Goal: Task Accomplishment & Management: Manage account settings

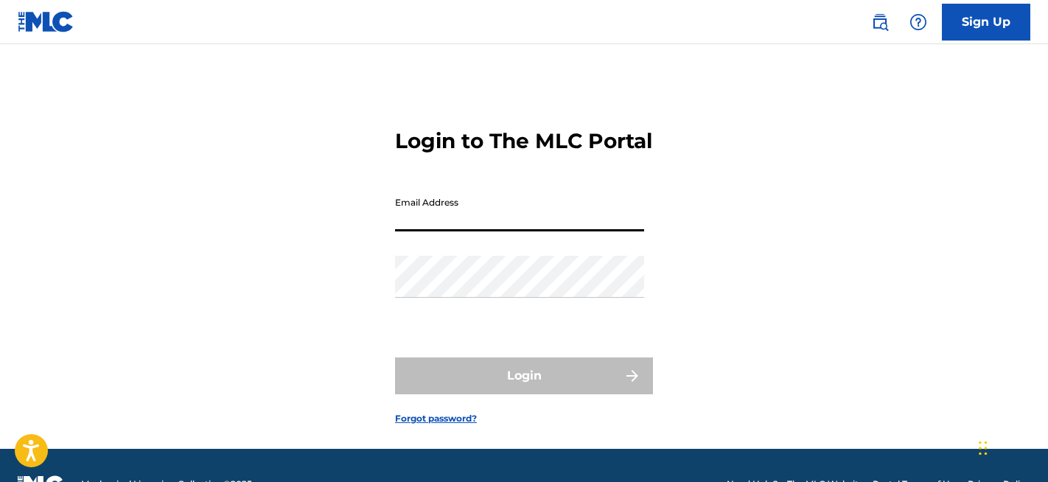
type input "[EMAIL_ADDRESS][DOMAIN_NAME]"
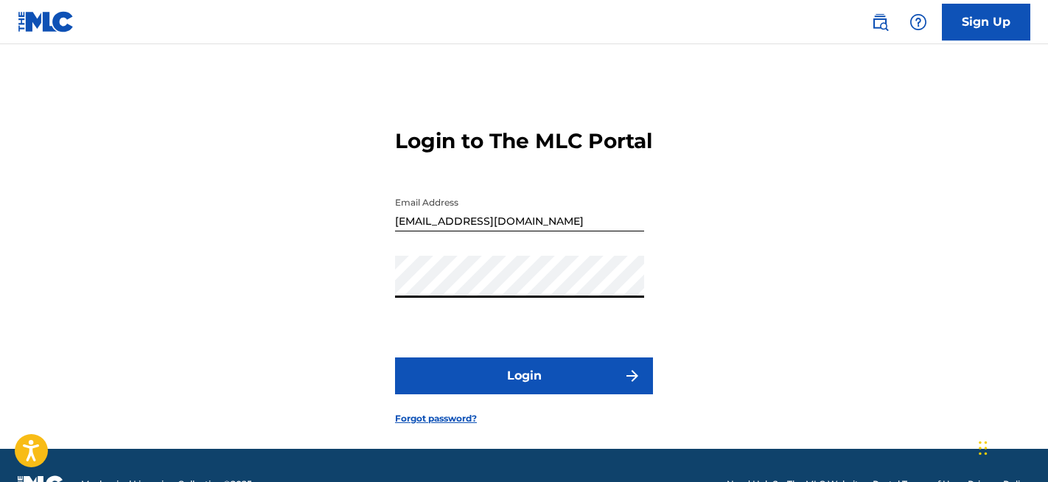
click at [524, 394] on button "Login" at bounding box center [524, 375] width 258 height 37
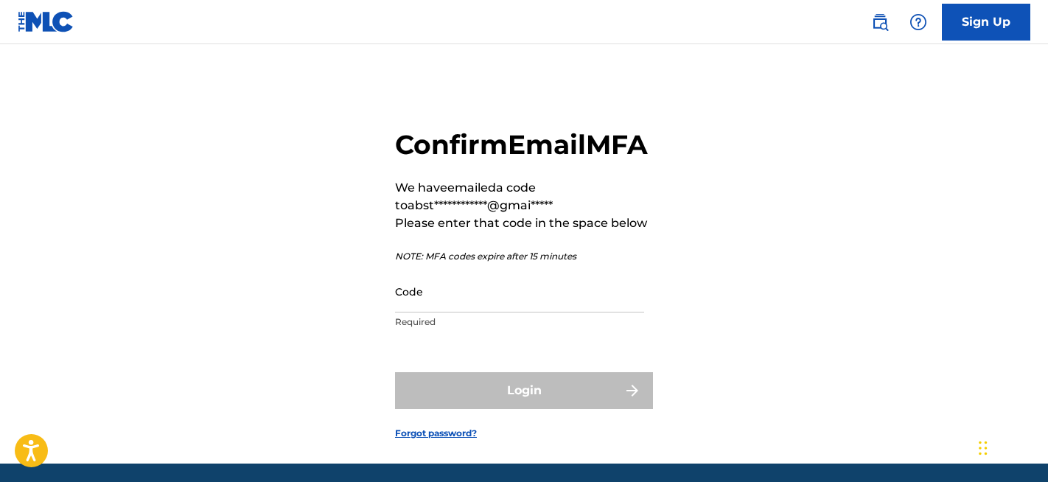
click at [489, 312] on input "Code" at bounding box center [519, 291] width 249 height 42
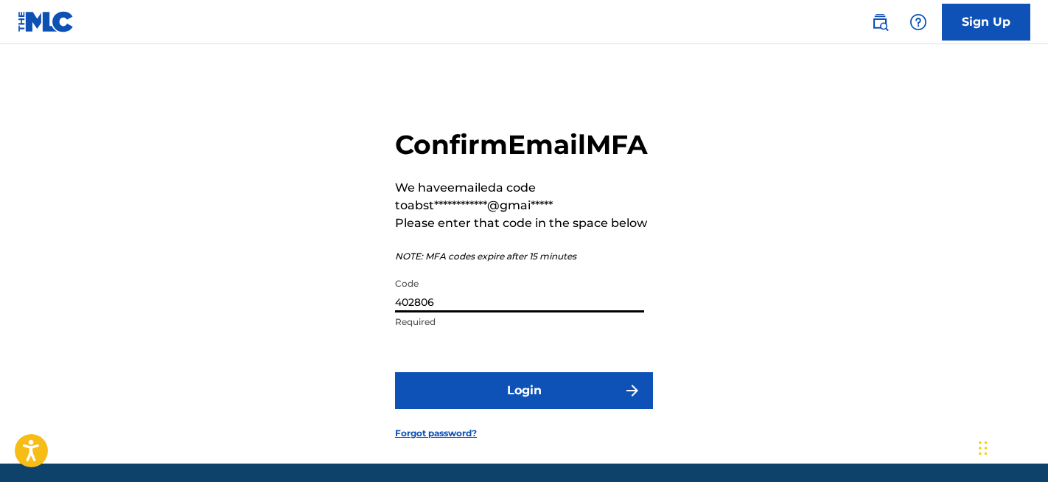
type input "402806"
click at [532, 409] on button "Login" at bounding box center [524, 390] width 258 height 37
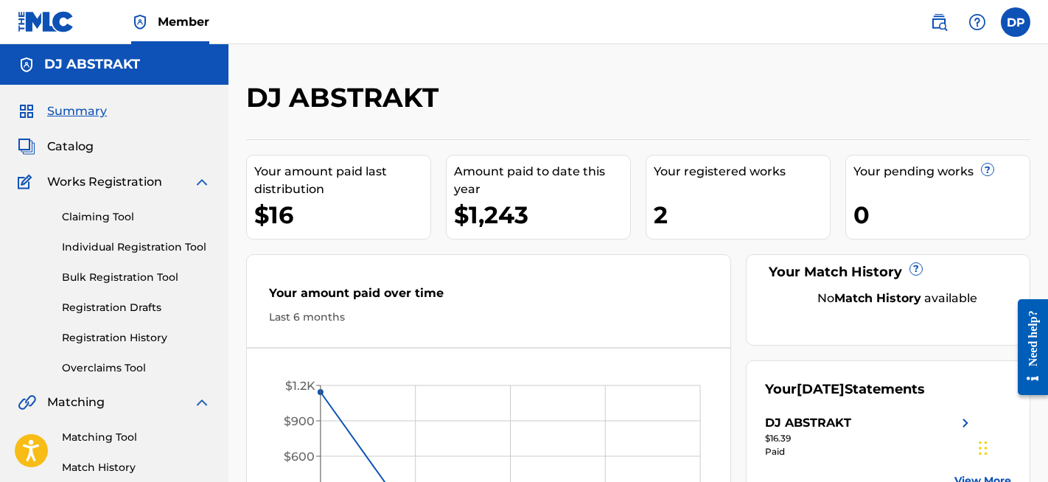
click at [80, 144] on span "Catalog" at bounding box center [70, 147] width 46 height 18
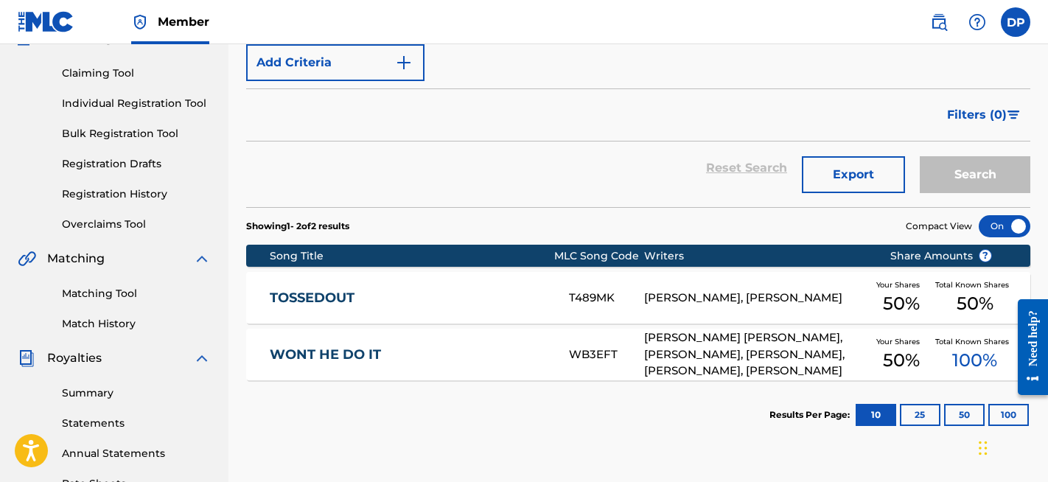
scroll to position [144, 0]
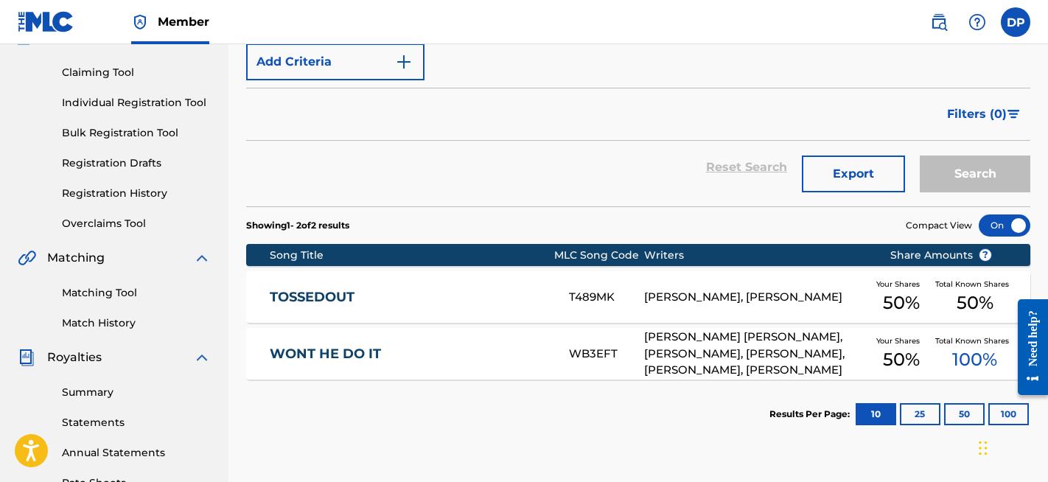
click at [469, 295] on link "TOSSEDOUT" at bounding box center [410, 297] width 280 height 17
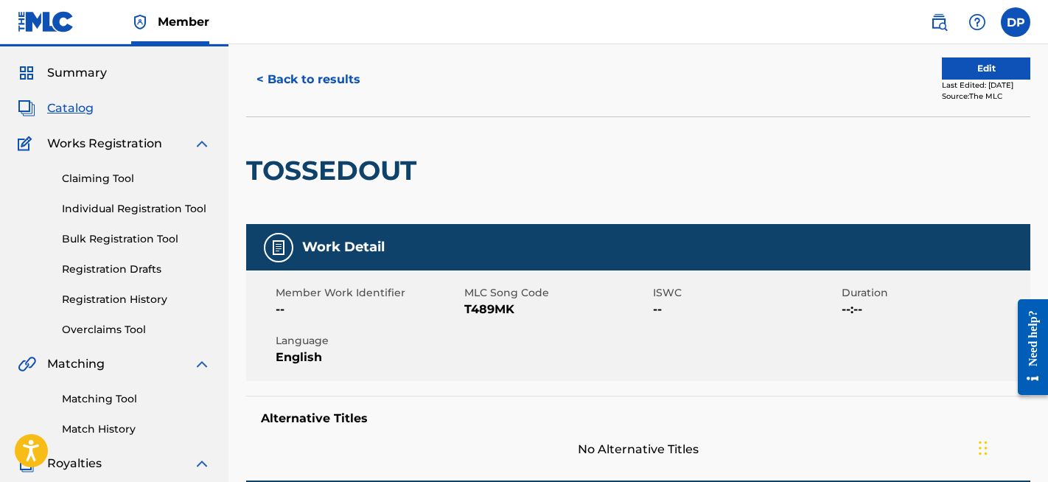
scroll to position [35, 0]
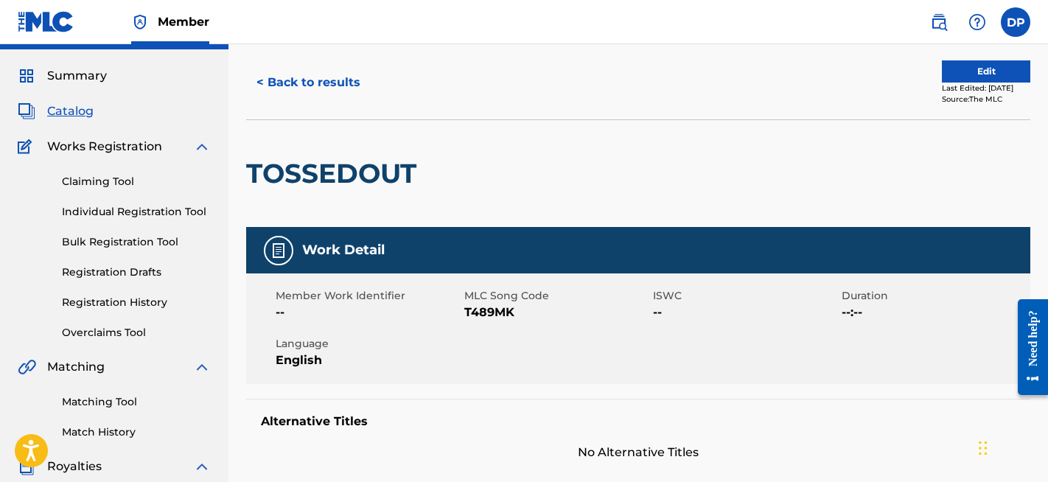
click at [946, 70] on button "Edit" at bounding box center [986, 71] width 88 height 22
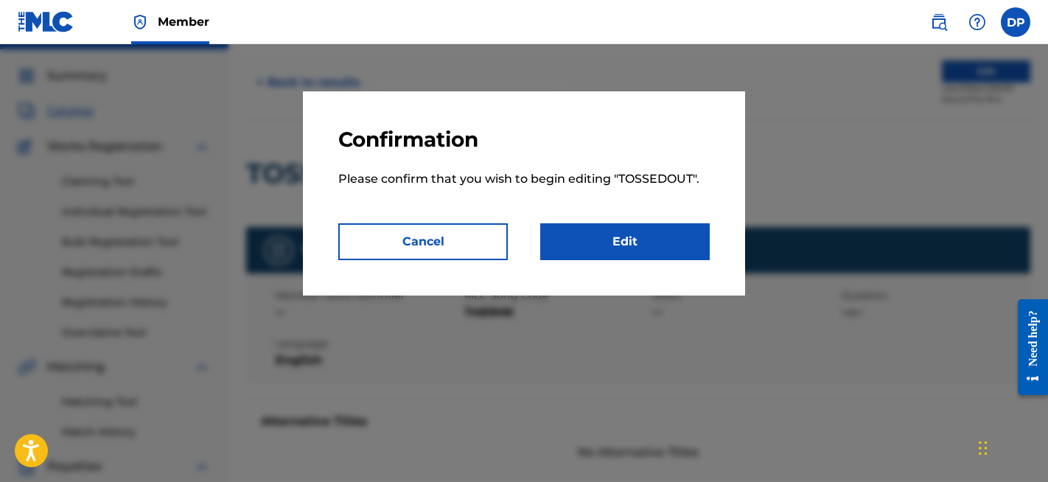
click at [616, 237] on link "Edit" at bounding box center [624, 241] width 169 height 37
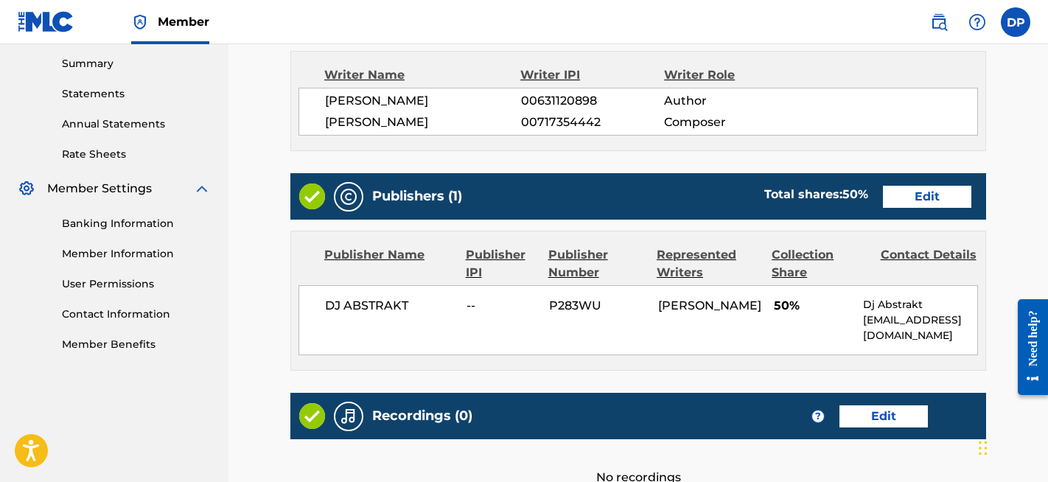
scroll to position [483, 0]
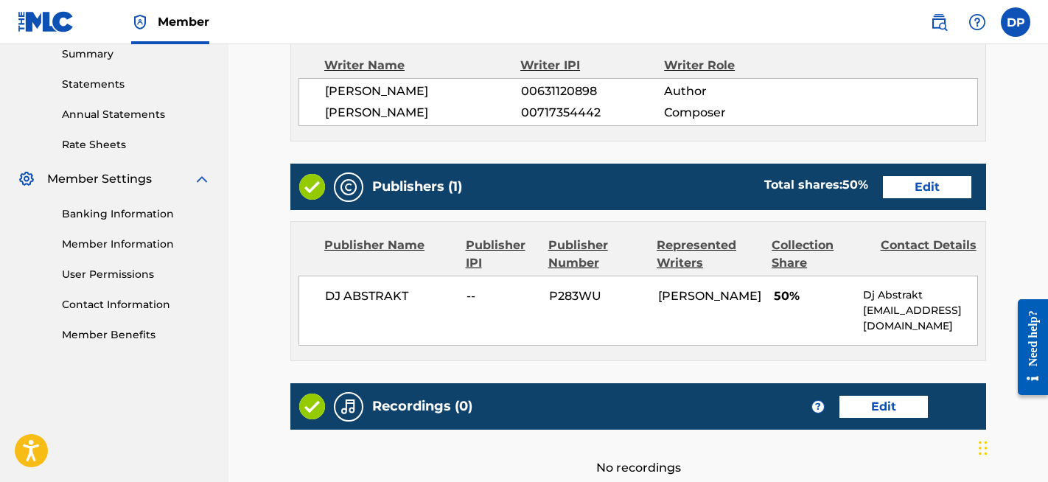
click at [934, 198] on link "Edit" at bounding box center [927, 187] width 88 height 22
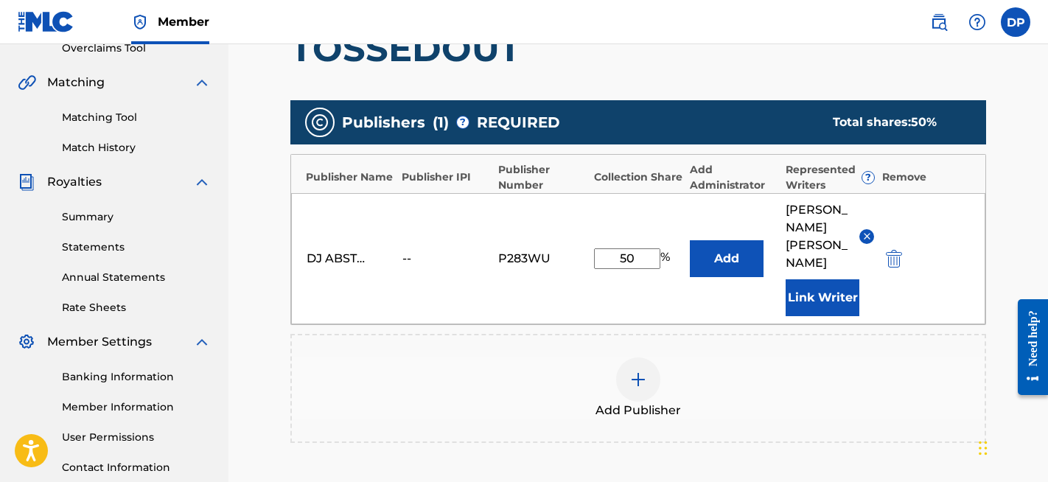
scroll to position [325, 0]
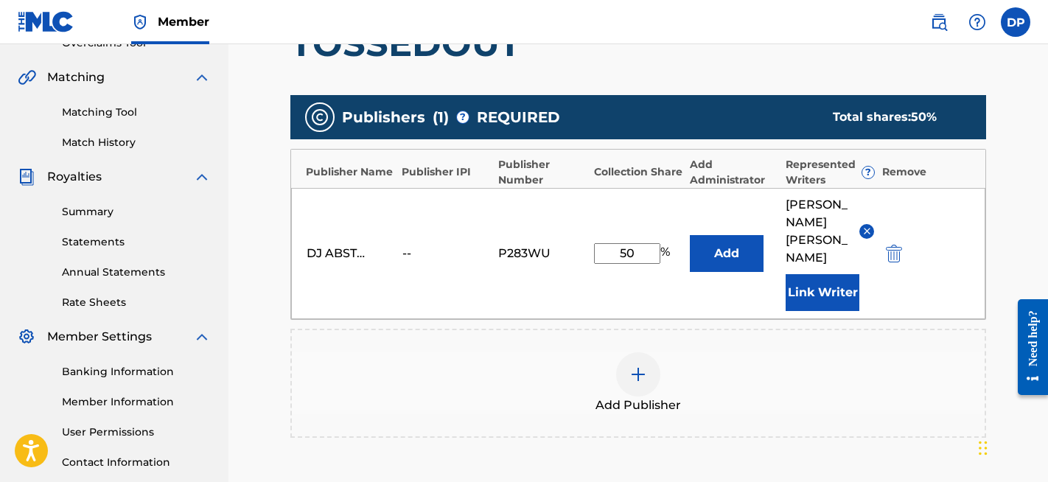
click at [895, 245] on img "submit" at bounding box center [894, 254] width 16 height 18
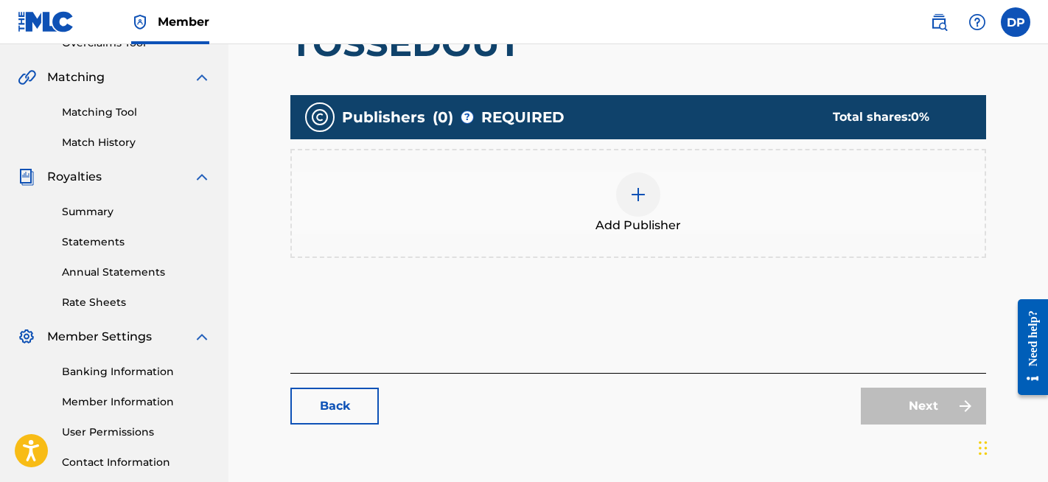
click at [637, 202] on img at bounding box center [638, 195] width 18 height 18
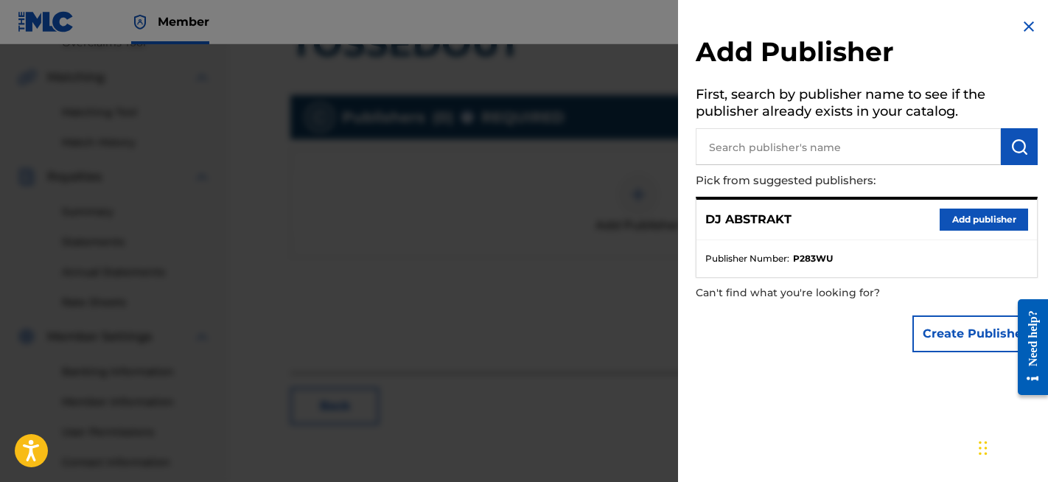
click at [760, 143] on input "text" at bounding box center [848, 146] width 305 height 37
click at [1010, 147] on img "submit" at bounding box center [1019, 147] width 18 height 18
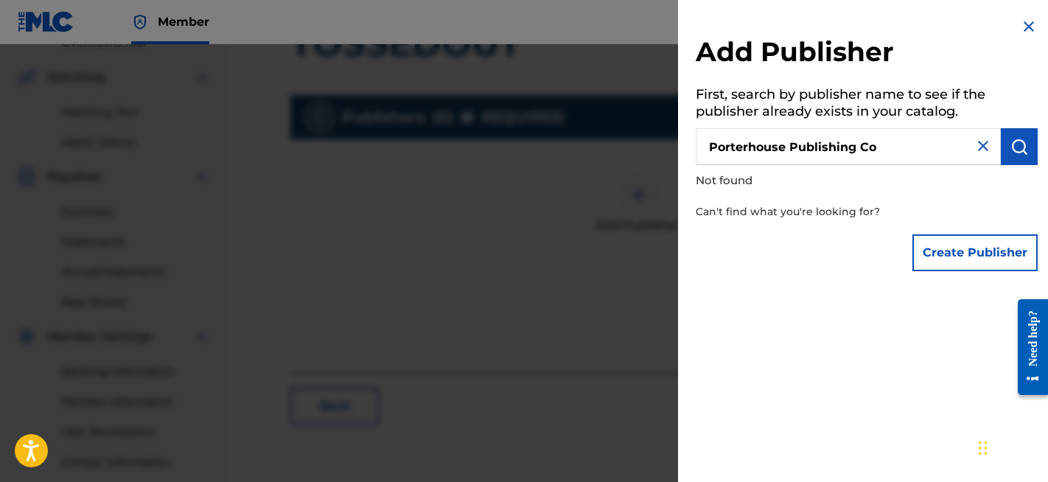
click at [926, 141] on input "Porterhouse Publishing Co" at bounding box center [848, 146] width 305 height 37
type input "Porterhouse Publishing Co"
click at [956, 256] on button "Create Publisher" at bounding box center [974, 252] width 125 height 37
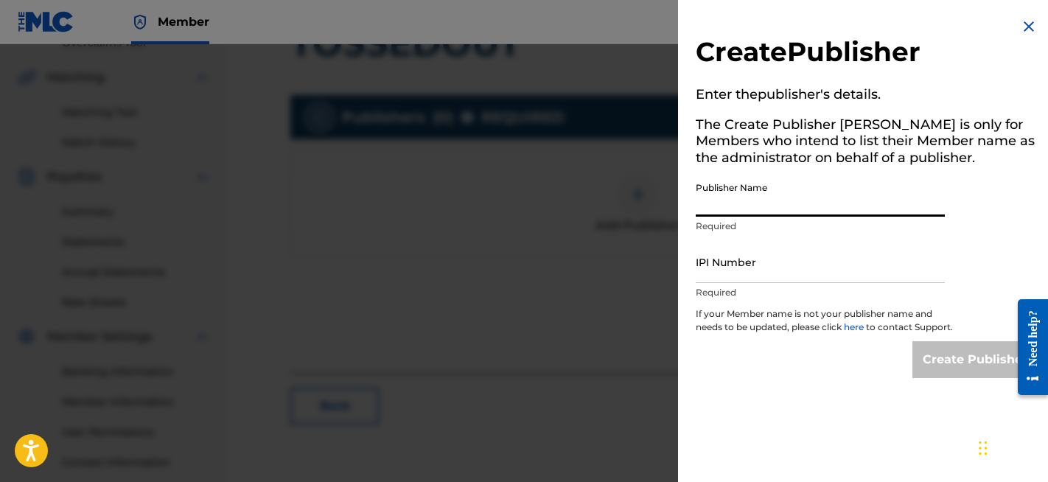
click at [790, 204] on input "Publisher Name" at bounding box center [820, 196] width 249 height 42
type input "Porterhouse Publishing Co (ASCAP)"
click at [732, 269] on input "IPI Number" at bounding box center [820, 262] width 249 height 42
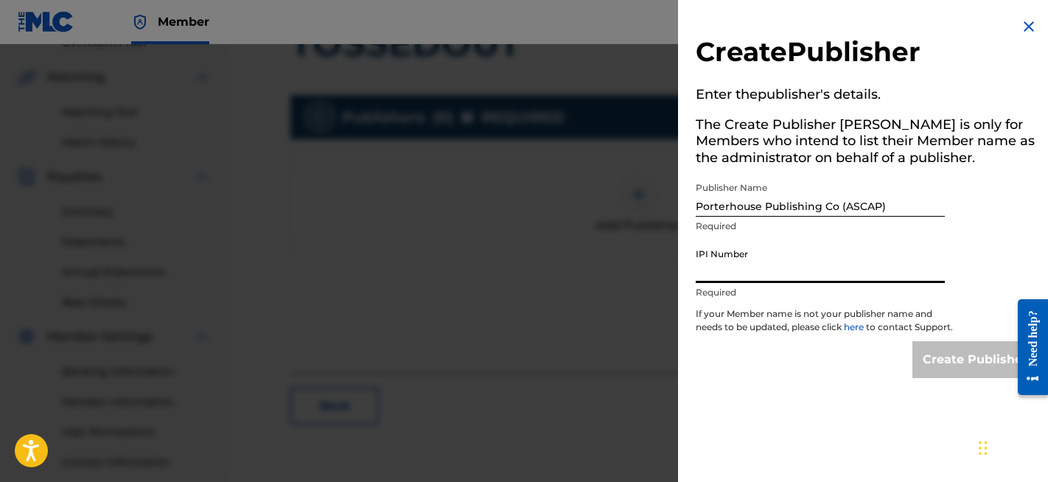
paste input "1308965527"
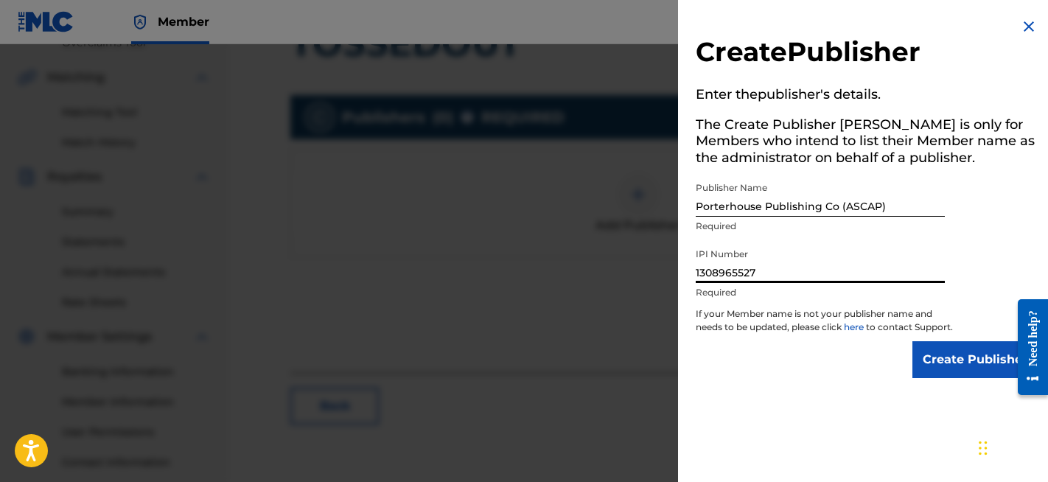
type input "1308965527"
click at [962, 371] on input "Create Publisher" at bounding box center [974, 359] width 125 height 37
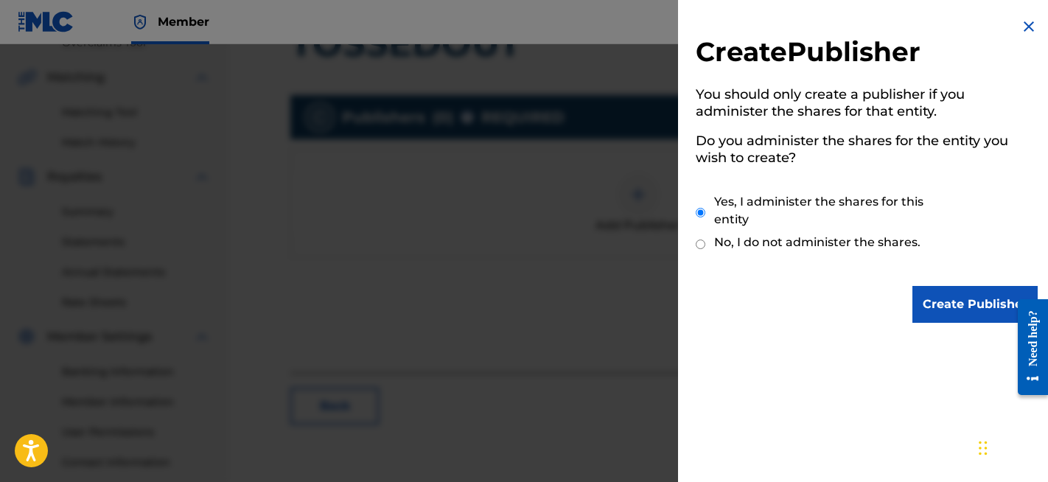
click at [970, 304] on input "Create Publisher" at bounding box center [974, 304] width 125 height 37
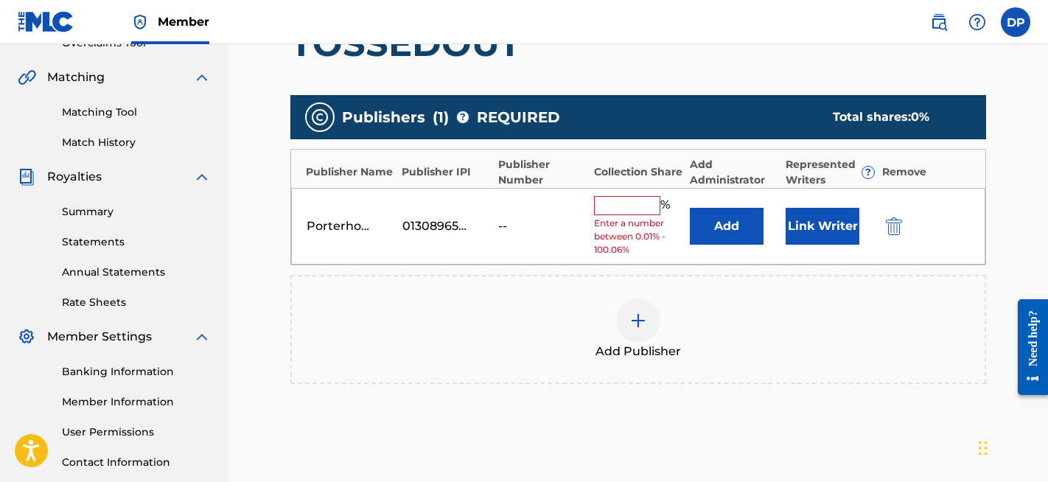
click at [630, 208] on input "text" at bounding box center [627, 205] width 66 height 19
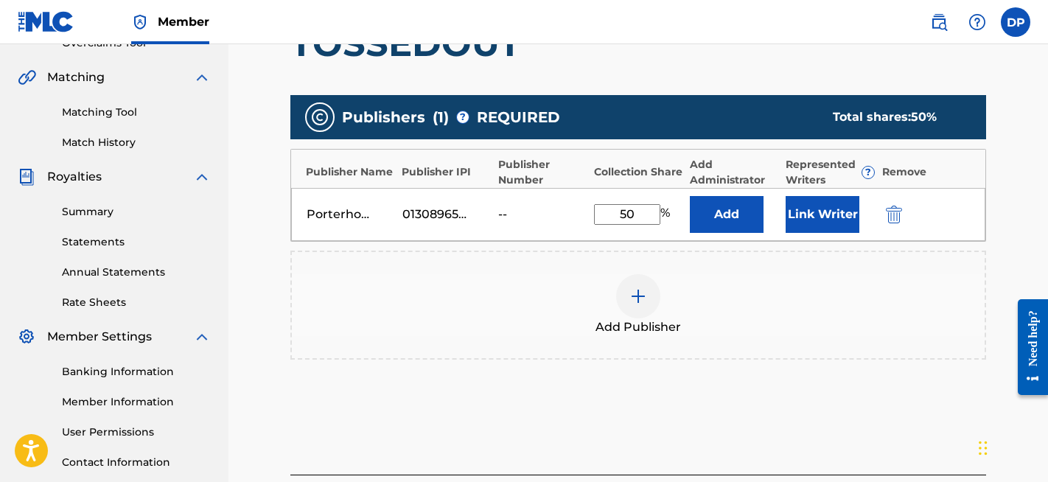
type input "50"
click at [750, 269] on div "Add Publisher" at bounding box center [638, 305] width 696 height 109
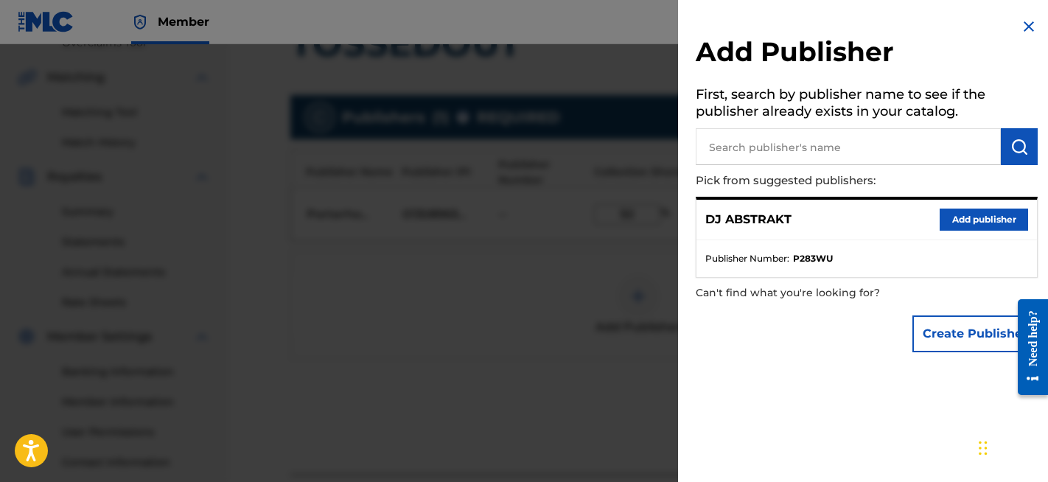
click at [1024, 28] on img at bounding box center [1029, 27] width 18 height 18
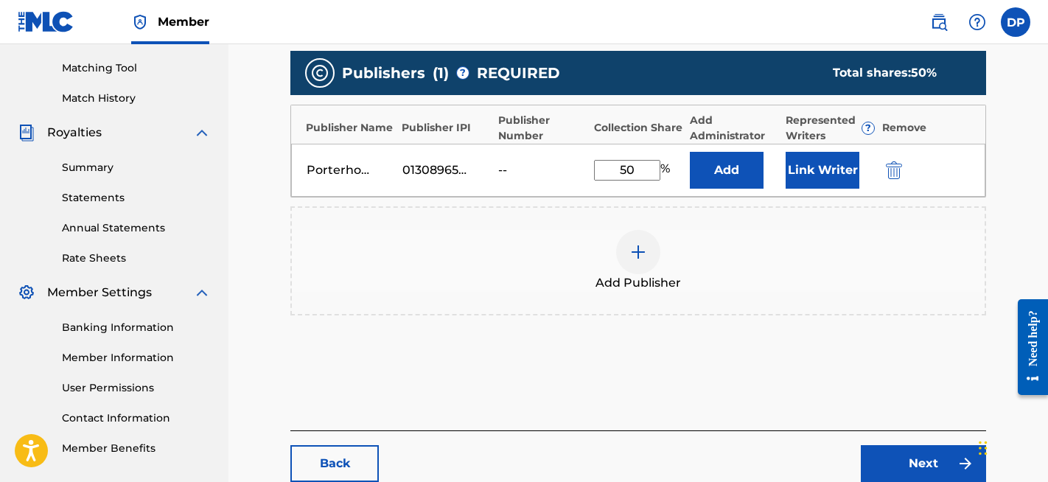
scroll to position [360, 0]
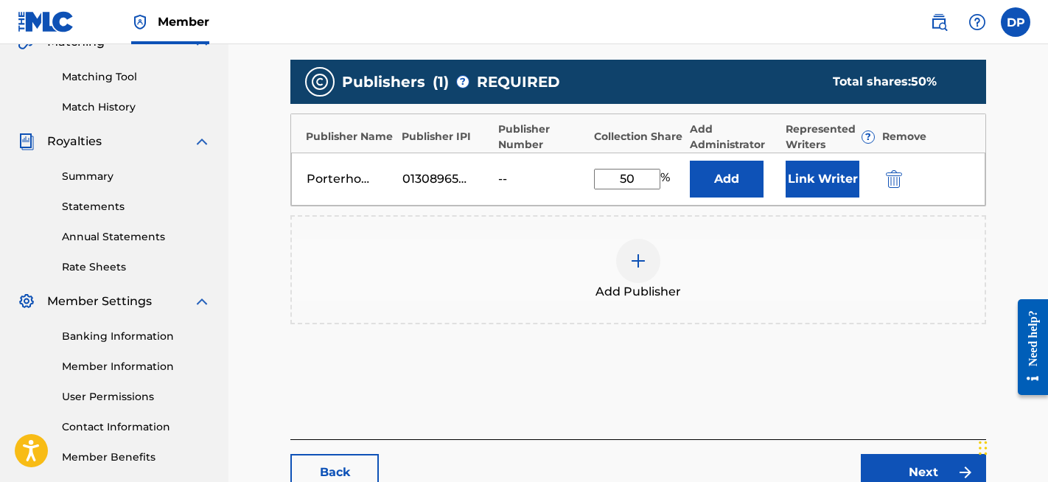
click at [831, 178] on button "Link Writer" at bounding box center [823, 179] width 74 height 37
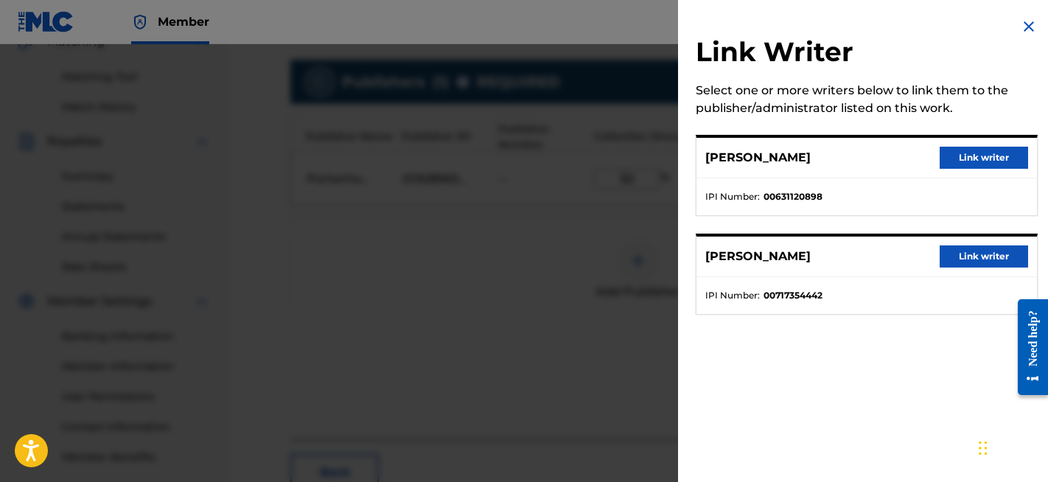
click at [959, 250] on button "Link writer" at bounding box center [984, 256] width 88 height 22
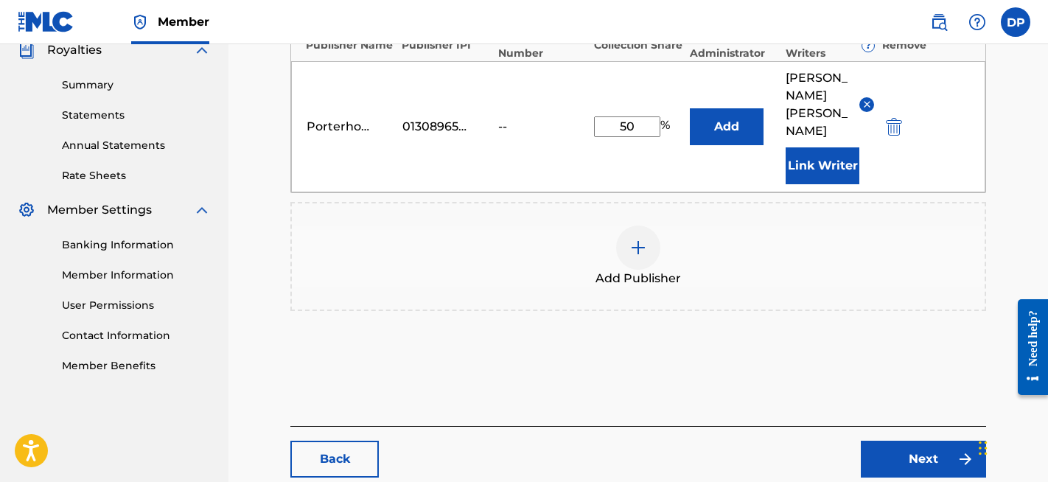
scroll to position [455, 0]
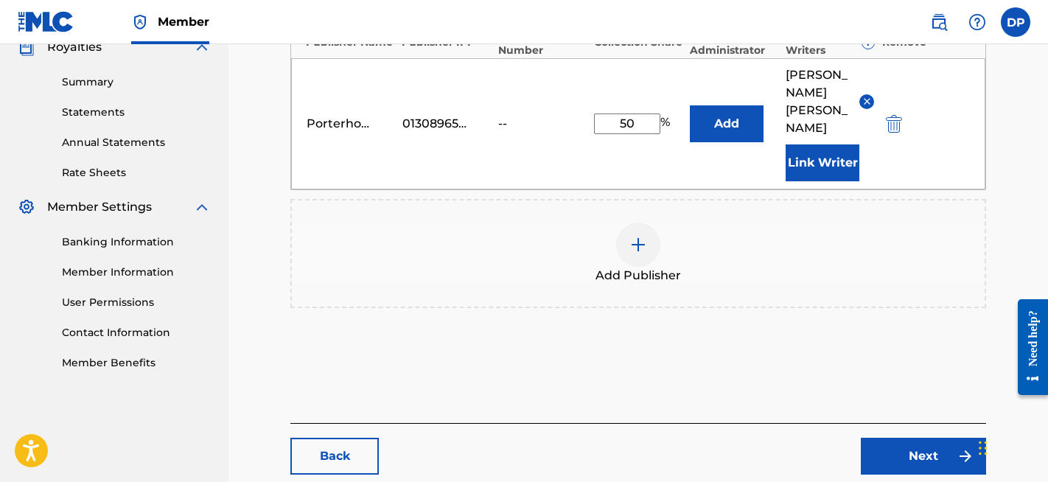
click at [920, 438] on link "Next" at bounding box center [923, 456] width 125 height 37
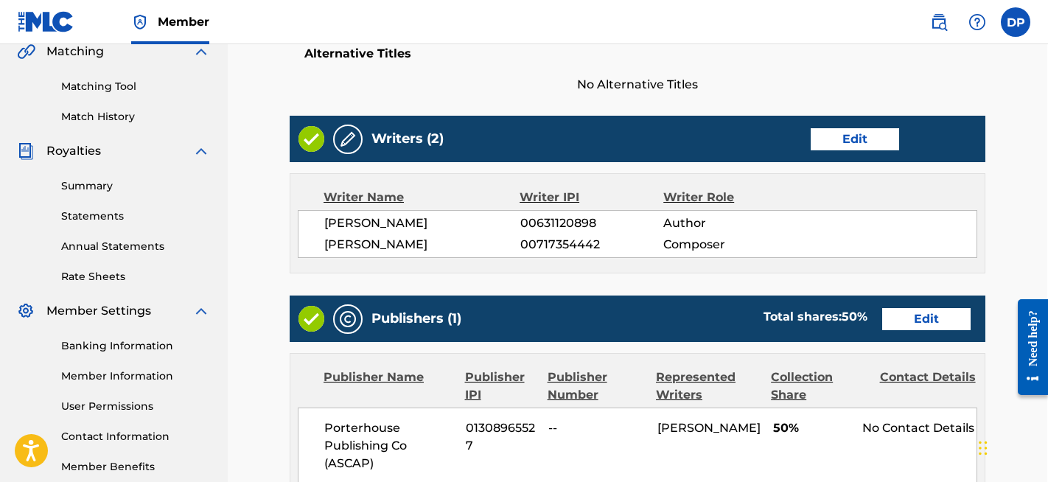
scroll to position [351, 1]
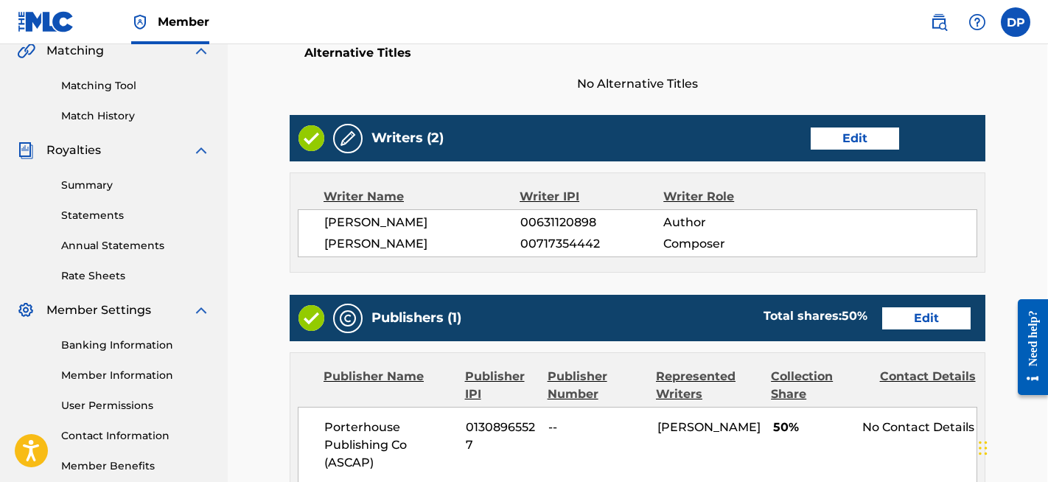
click at [856, 132] on link "Edit" at bounding box center [855, 138] width 88 height 22
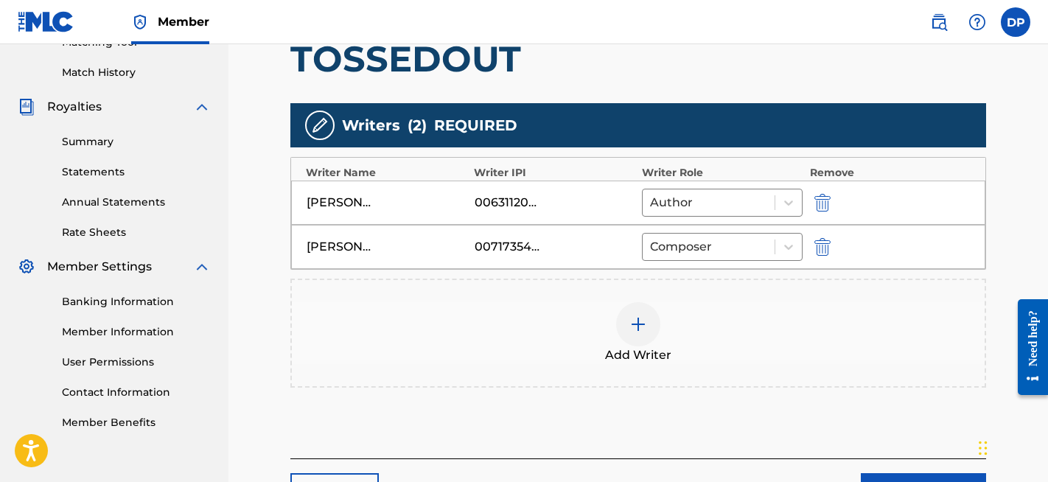
scroll to position [396, 0]
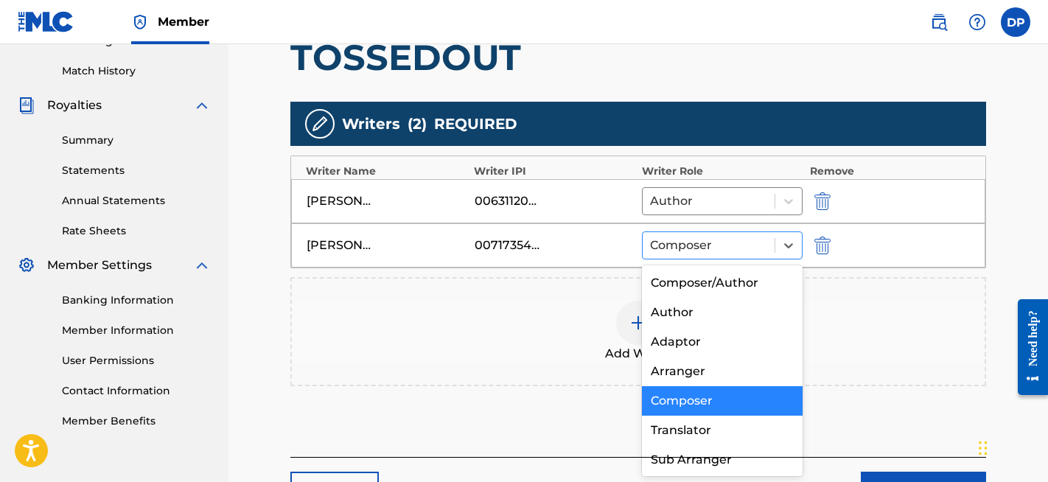
click at [741, 248] on div at bounding box center [708, 245] width 117 height 21
click at [570, 227] on div "[PERSON_NAME] 00717354442 Composer selected, 5 of 8. 8 results available. Use U…" at bounding box center [638, 245] width 694 height 44
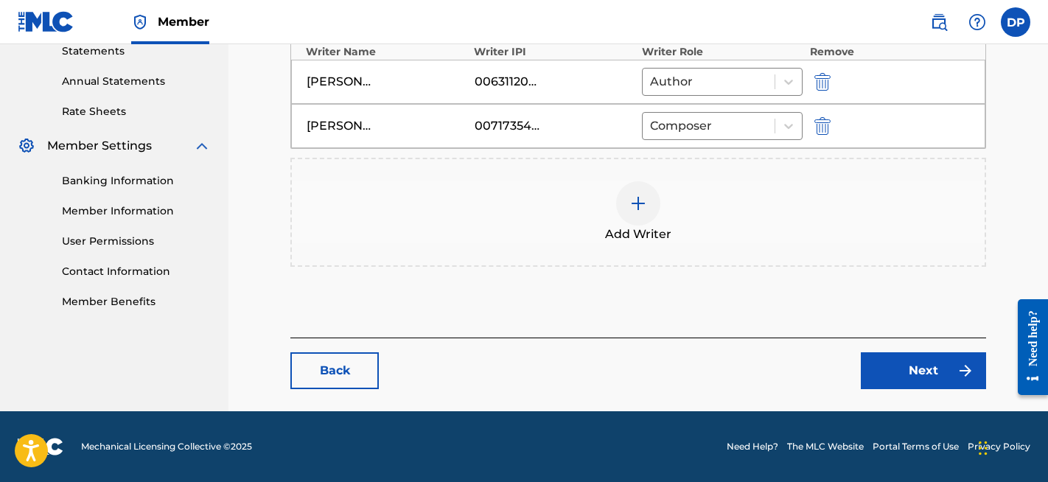
scroll to position [516, 0]
click at [937, 379] on link "Next" at bounding box center [923, 370] width 125 height 37
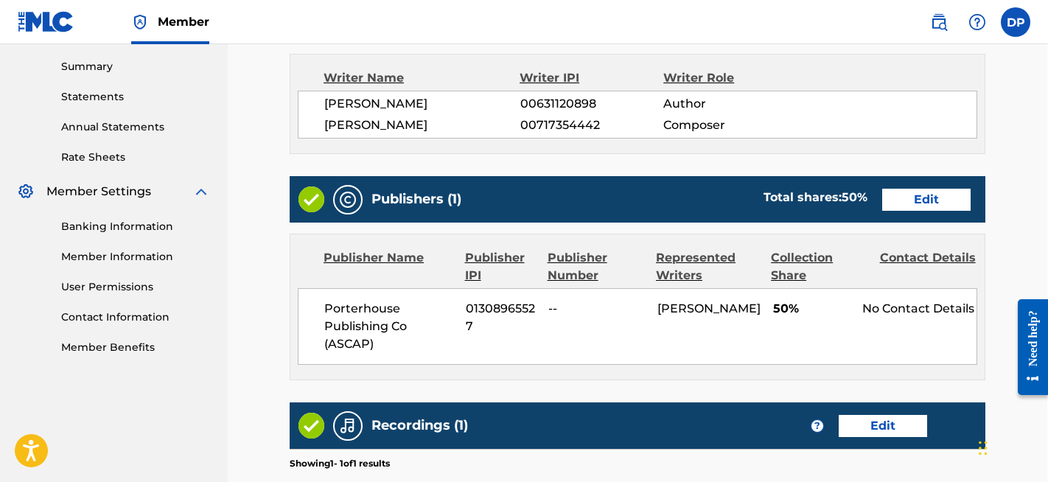
scroll to position [476, 1]
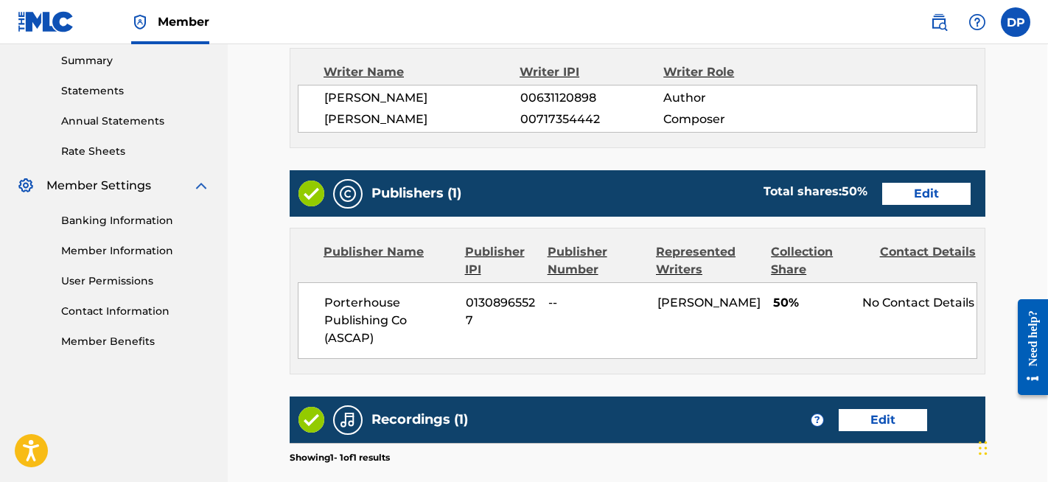
click at [935, 205] on link "Edit" at bounding box center [926, 194] width 88 height 22
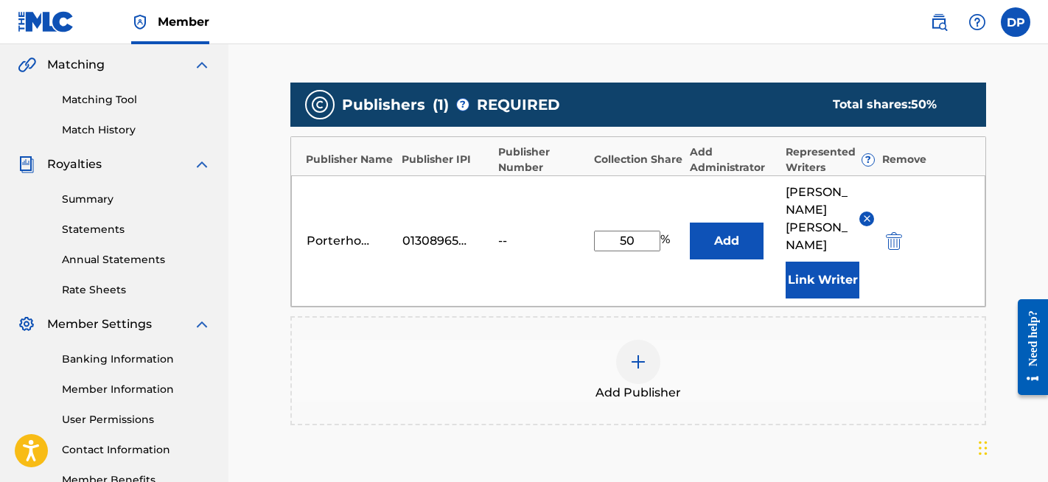
scroll to position [357, 0]
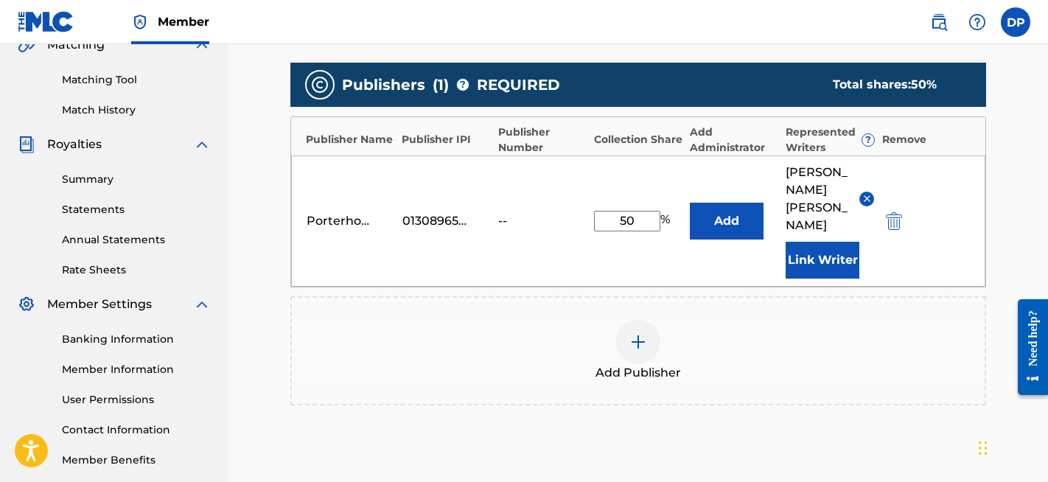
click at [813, 242] on button "Link Writer" at bounding box center [823, 260] width 74 height 37
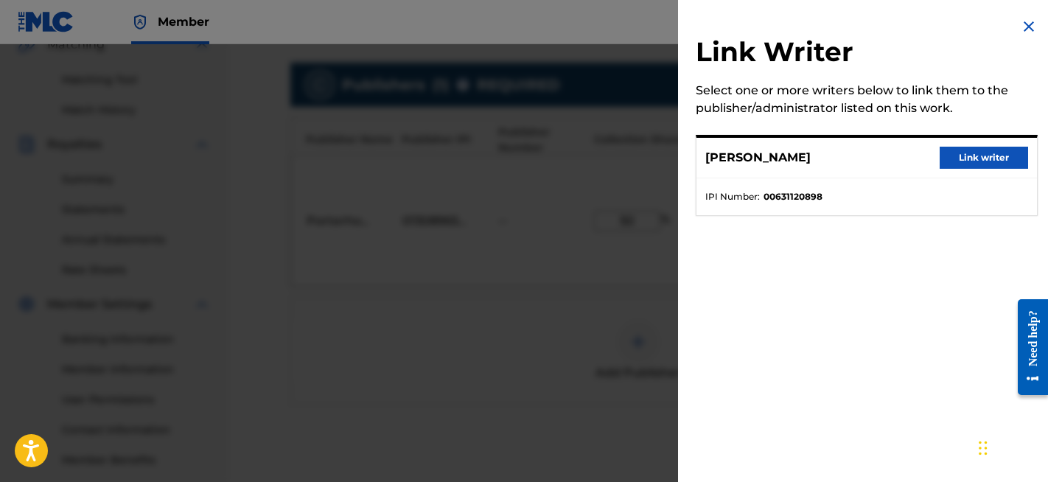
click at [975, 155] on button "Link writer" at bounding box center [984, 158] width 88 height 22
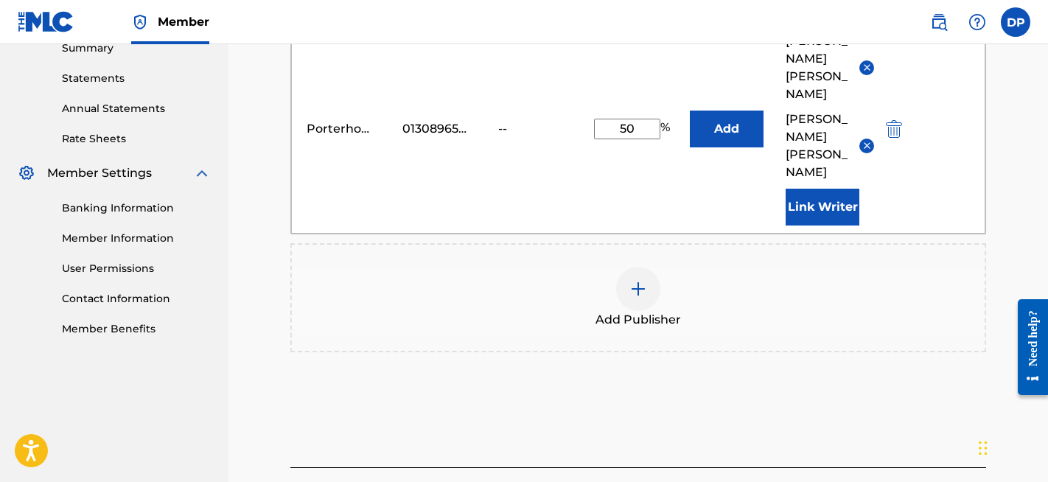
scroll to position [559, 0]
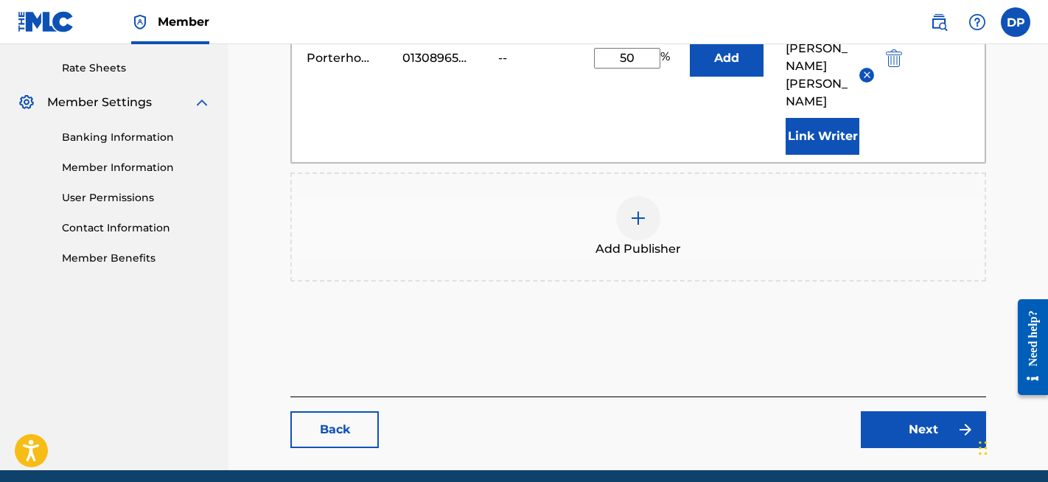
click at [925, 411] on link "Next" at bounding box center [923, 429] width 125 height 37
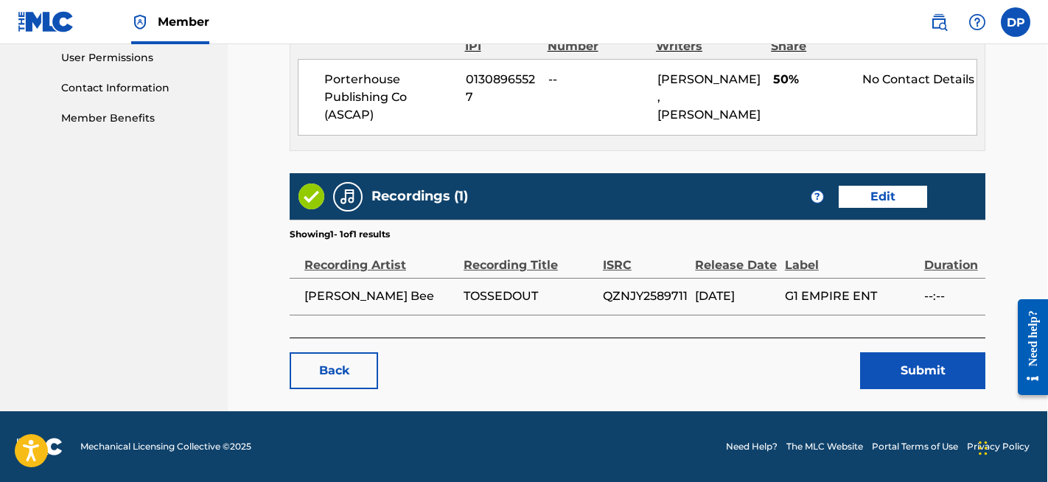
scroll to position [752, 1]
click at [904, 374] on button "Submit" at bounding box center [922, 370] width 125 height 37
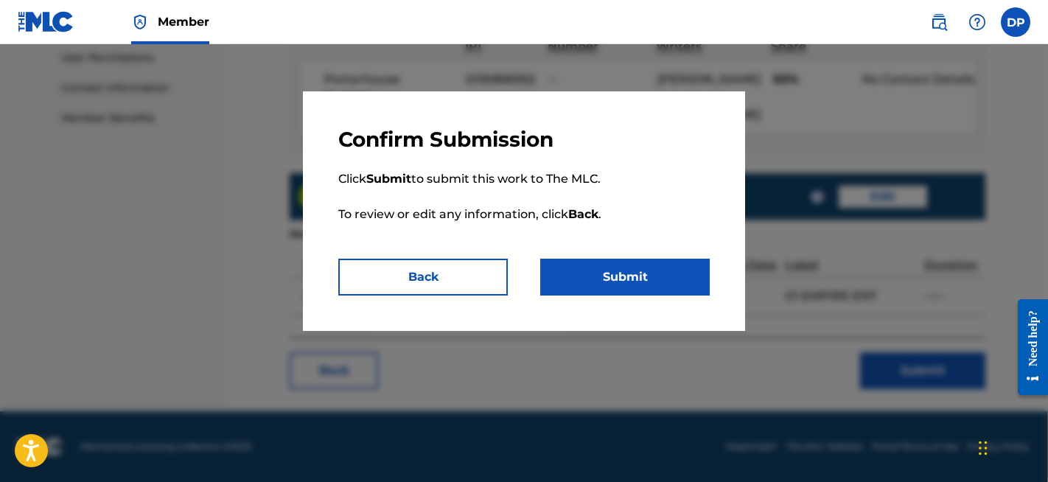
click at [613, 273] on button "Submit" at bounding box center [624, 277] width 169 height 37
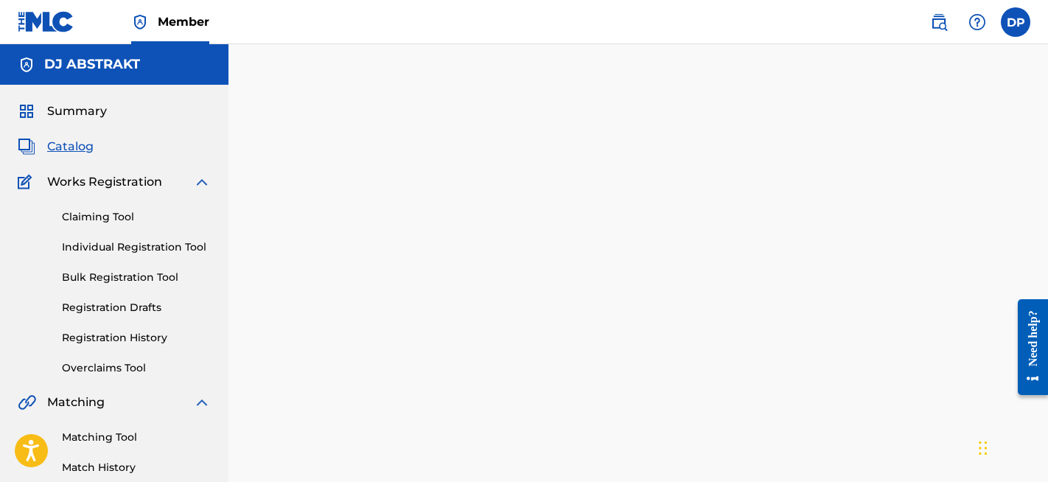
click at [76, 151] on span "Catalog" at bounding box center [70, 147] width 46 height 18
